Goal: Find specific page/section: Find specific page/section

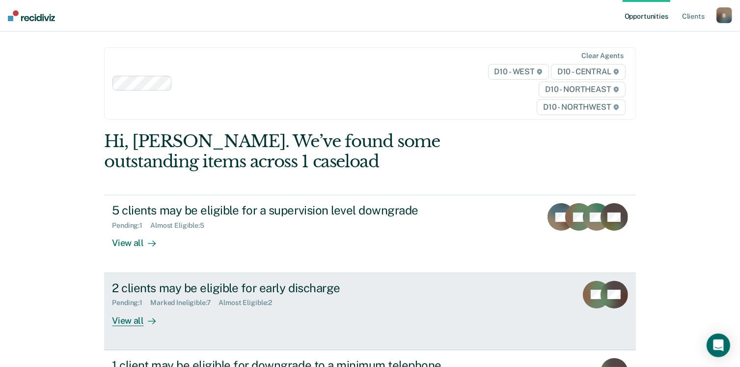
click at [128, 320] on div "View all" at bounding box center [139, 316] width 55 height 19
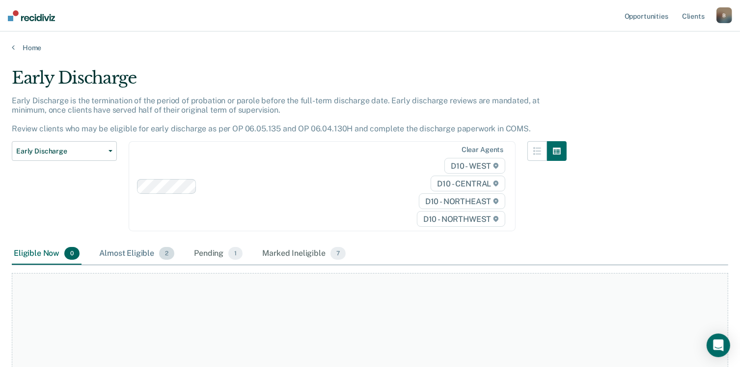
click at [150, 254] on div "Almost Eligible 2" at bounding box center [136, 254] width 79 height 22
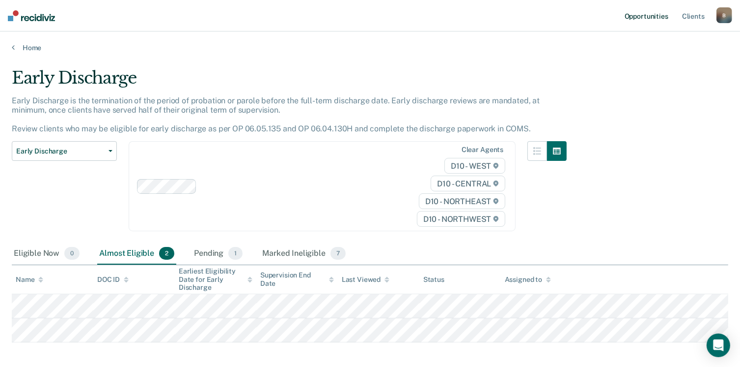
click at [653, 16] on link "Opportunities" at bounding box center [647, 15] width 48 height 31
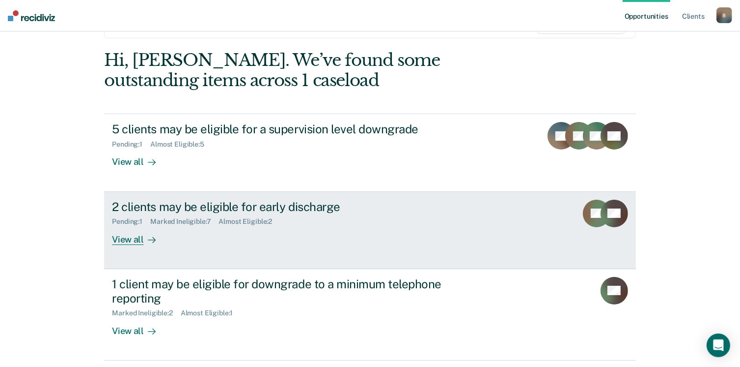
scroll to position [98, 0]
